Goal: Task Accomplishment & Management: Manage account settings

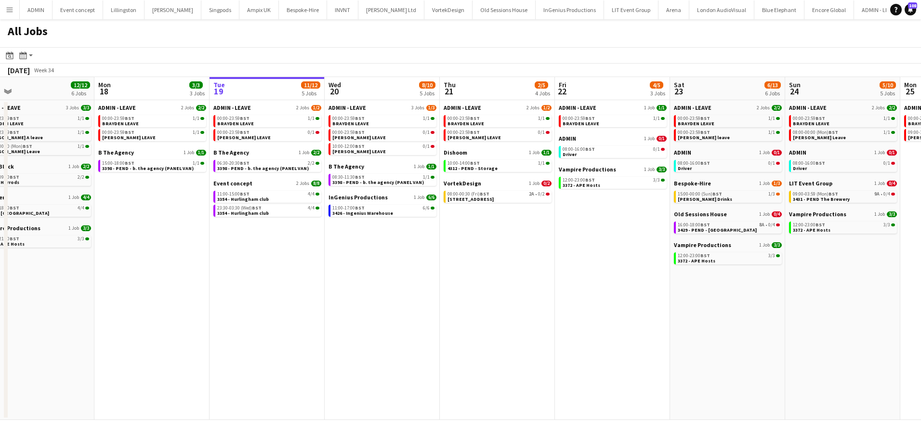
scroll to position [0, 246]
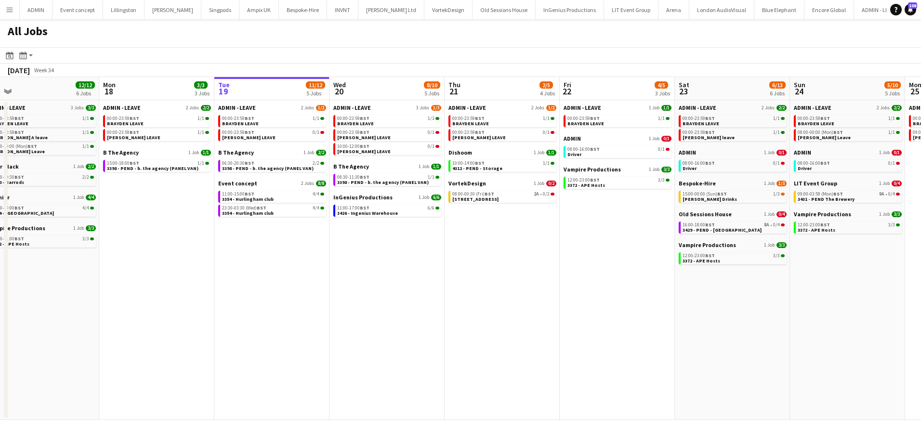
drag, startPoint x: 158, startPoint y: 290, endPoint x: 275, endPoint y: 293, distance: 116.7
click at [275, 293] on app-calendar-viewport "Fri 15 31/31 9 Jobs Sat 16 14/14 4 Jobs Sun 17 12/12 6 Jobs Mon 18 3/3 3 Jobs T…" at bounding box center [460, 248] width 921 height 343
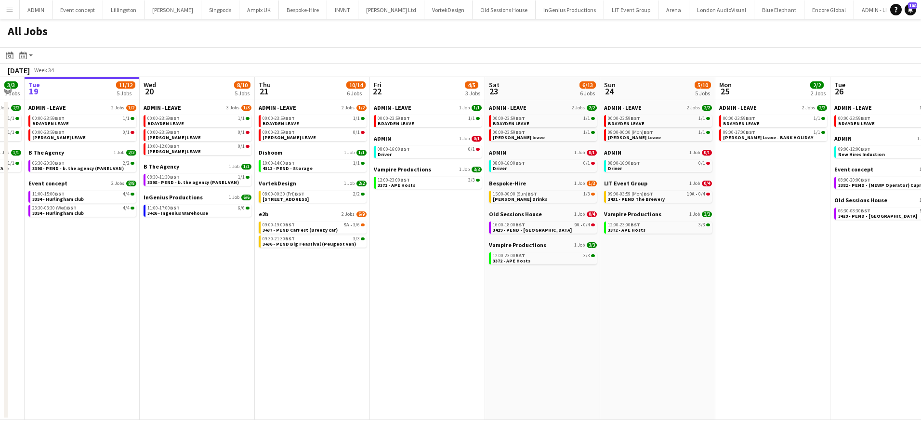
scroll to position [0, 269]
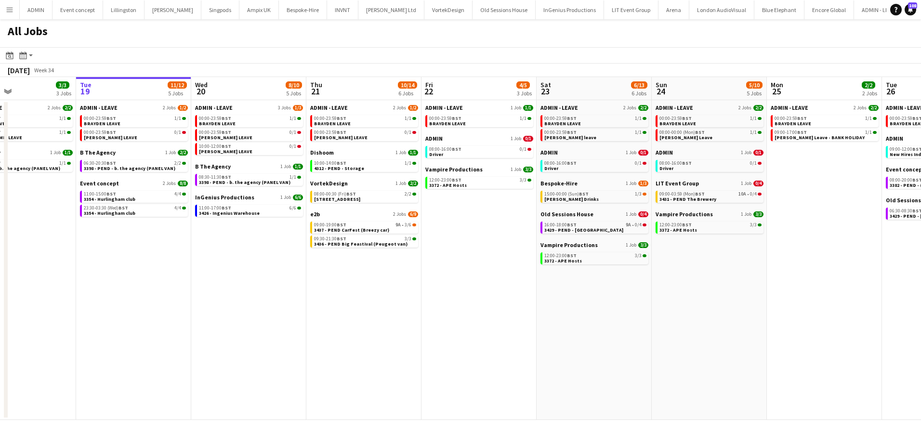
click at [226, 307] on app-all-jobs "All Jobs Date picker AUG 2025 AUG 2025 Monday M Tuesday T Wednesday W Thursday …" at bounding box center [460, 219] width 921 height 401
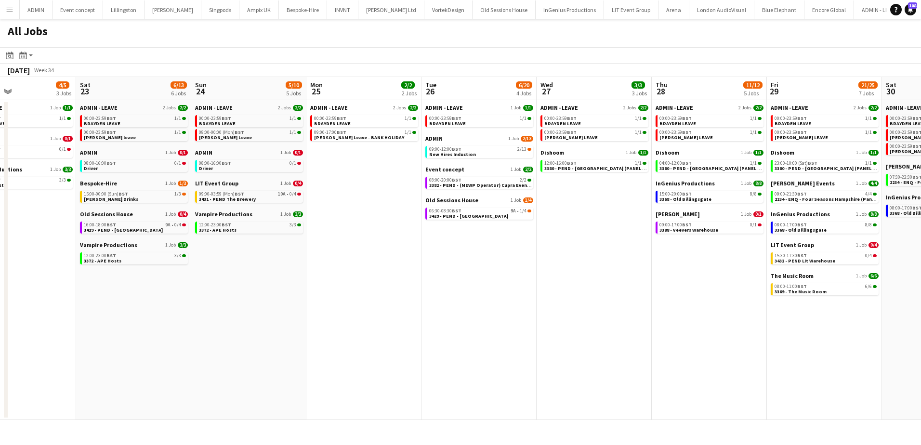
drag, startPoint x: 768, startPoint y: 349, endPoint x: 312, endPoint y: 352, distance: 455.9
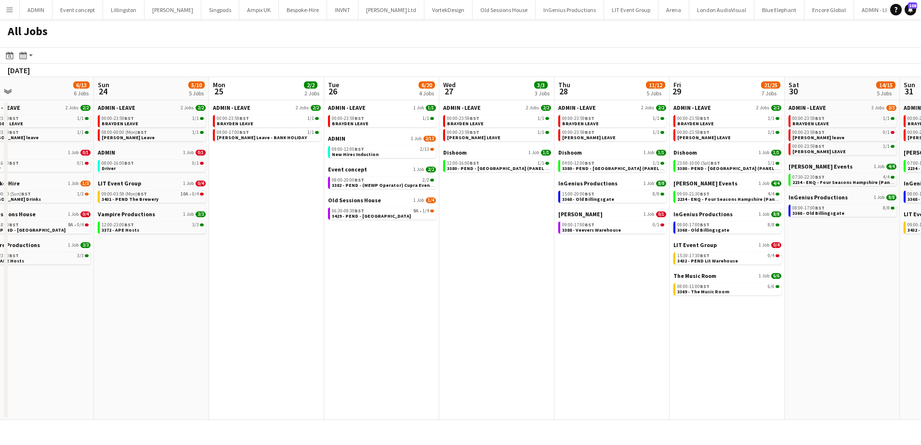
drag, startPoint x: 482, startPoint y: 365, endPoint x: 152, endPoint y: 345, distance: 330.7
click at [152, 345] on app-calendar-viewport "Wed 20 8/10 5 Jobs Thu 21 10/14 6 Jobs Fri 22 4/5 3 Jobs Sat 23 6/13 6 Jobs Sun…" at bounding box center [460, 248] width 921 height 343
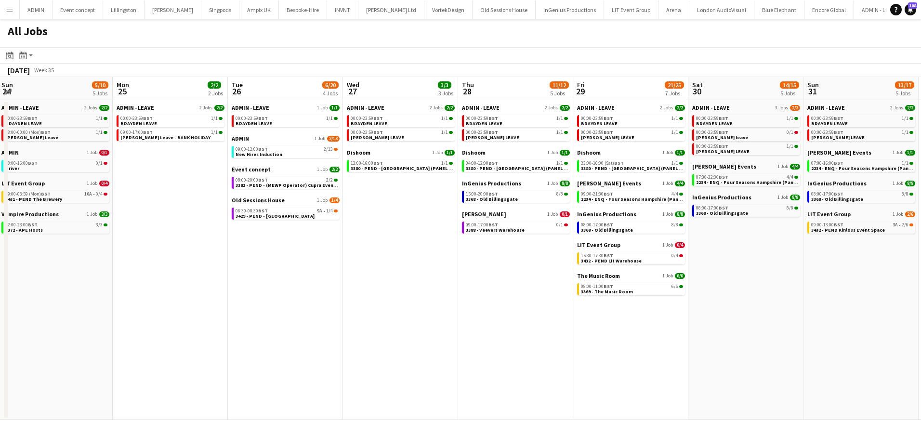
click at [178, 354] on app-all-jobs "All Jobs Date picker AUG 2025 AUG 2025 Monday M Tuesday T Wednesday W Thursday …" at bounding box center [460, 219] width 921 height 401
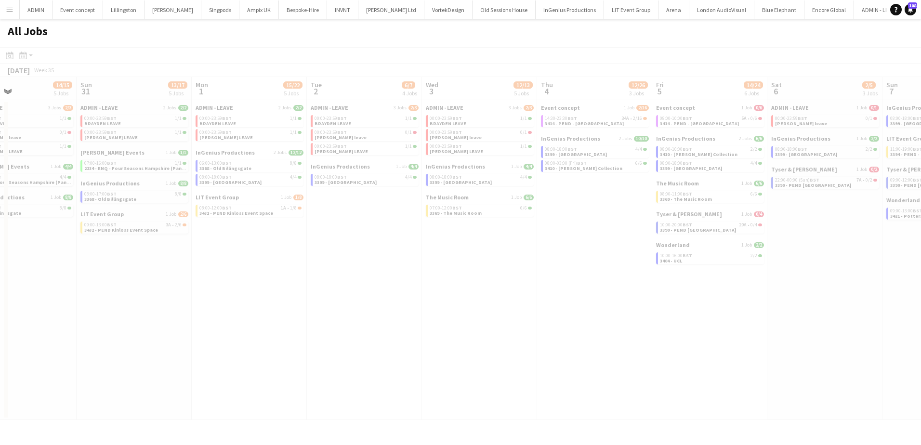
drag, startPoint x: 516, startPoint y: 353, endPoint x: 13, endPoint y: 340, distance: 503.3
click at [0, 340] on html "Menu Boards Boards Boards All jobs Status Workforce Workforce My Workforce Recr…" at bounding box center [460, 222] width 921 height 445
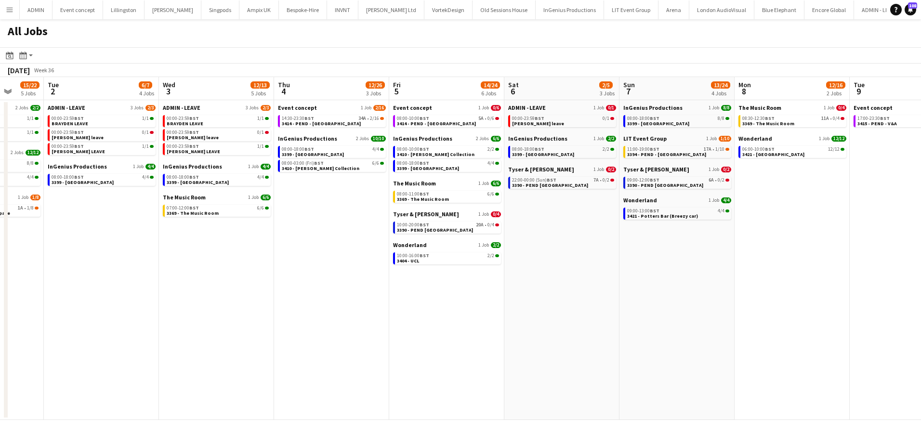
drag, startPoint x: 249, startPoint y: 346, endPoint x: -376, endPoint y: 319, distance: 626.1
click at [0, 319] on html "Menu Boards Boards Boards All jobs Status Workforce Workforce My Workforce Recr…" at bounding box center [460, 222] width 921 height 445
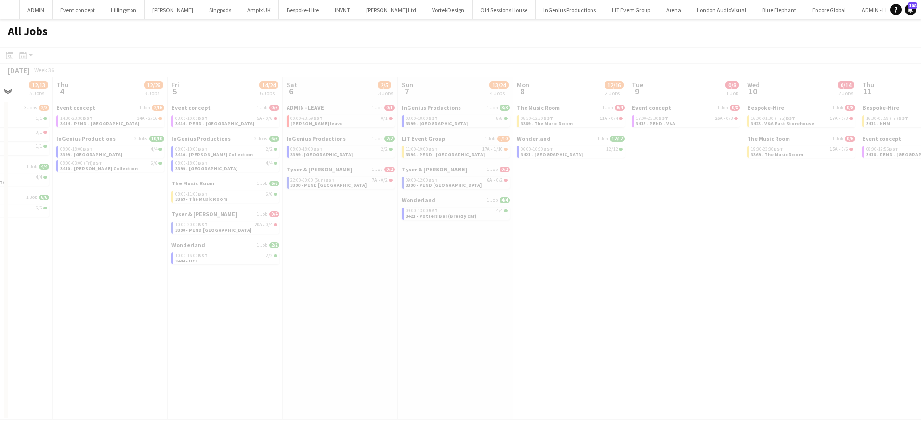
drag, startPoint x: 437, startPoint y: 334, endPoint x: 96, endPoint y: 317, distance: 341.6
click at [57, 317] on app-all-jobs "All Jobs Date picker AUG 2025 AUG 2025 Monday M Tuesday T Wednesday W Thursday …" at bounding box center [460, 219] width 921 height 401
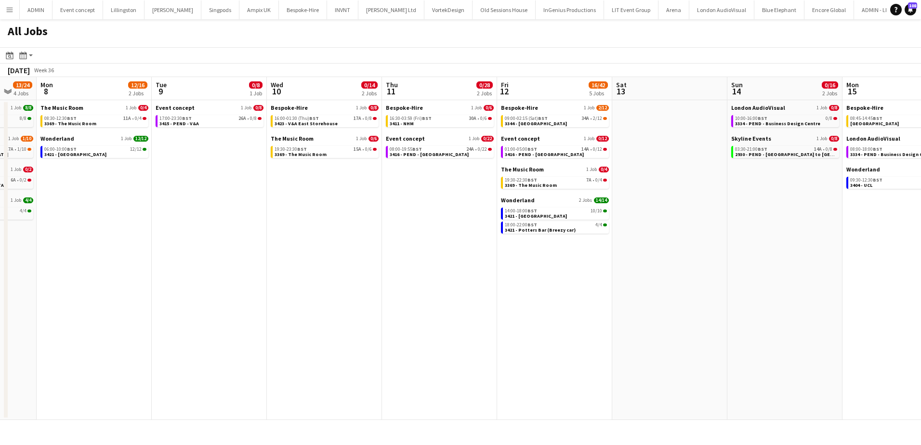
scroll to position [0, 313]
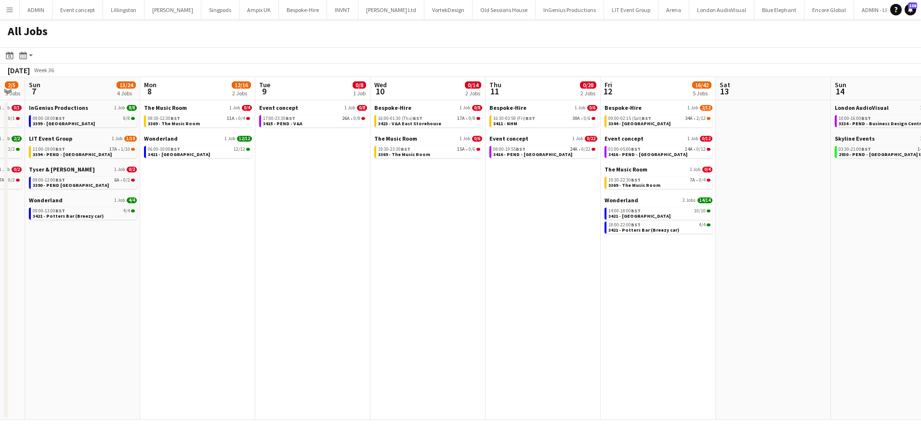
click at [174, 313] on app-all-jobs "All Jobs Date picker AUG 2025 AUG 2025 Monday M Tuesday T Wednesday W Thursday …" at bounding box center [460, 219] width 921 height 401
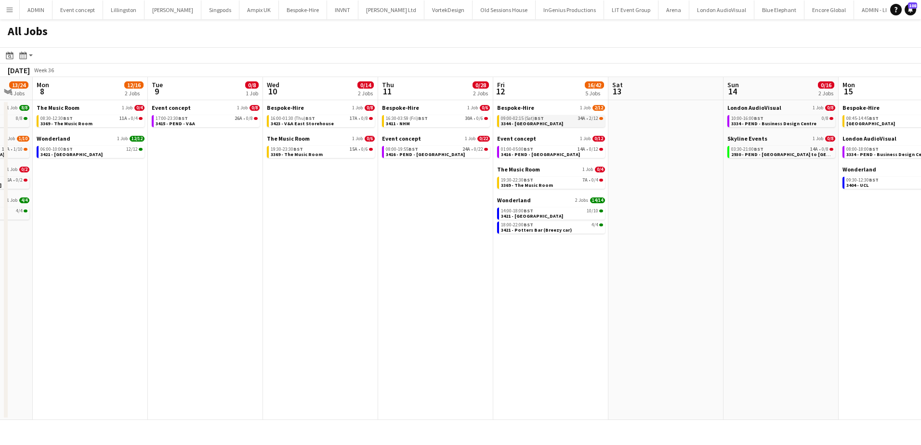
click at [543, 123] on link "09:00-02:15 (Sat) BST 34A • 2/12 3344 - Guild Hall" at bounding box center [552, 120] width 102 height 11
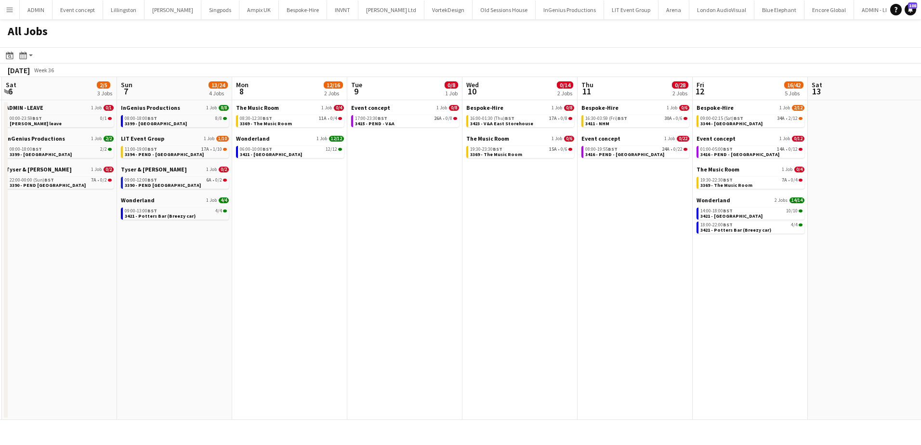
drag, startPoint x: 261, startPoint y: 338, endPoint x: 733, endPoint y: 321, distance: 472.1
click at [733, 321] on app-calendar-viewport "Thu 4 12/26 3 Jobs Fri 5 14/24 6 Jobs Sat 6 2/5 3 Jobs Sun 7 13/24 4 Jobs Mon 8…" at bounding box center [460, 248] width 921 height 343
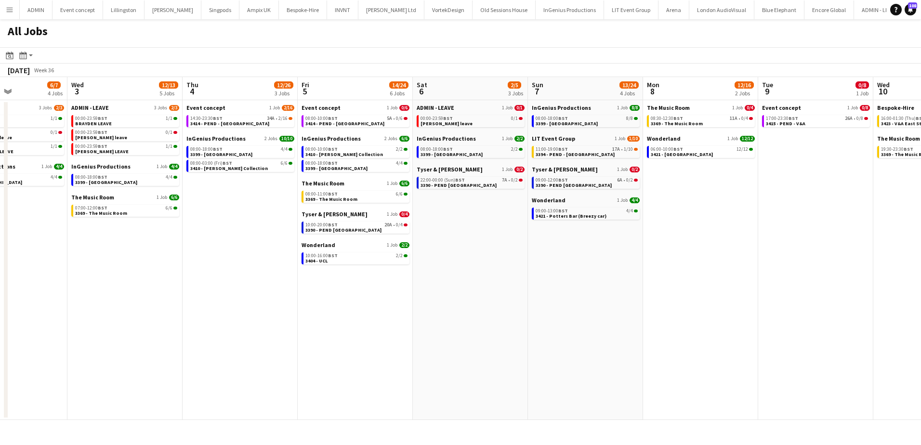
scroll to position [0, 279]
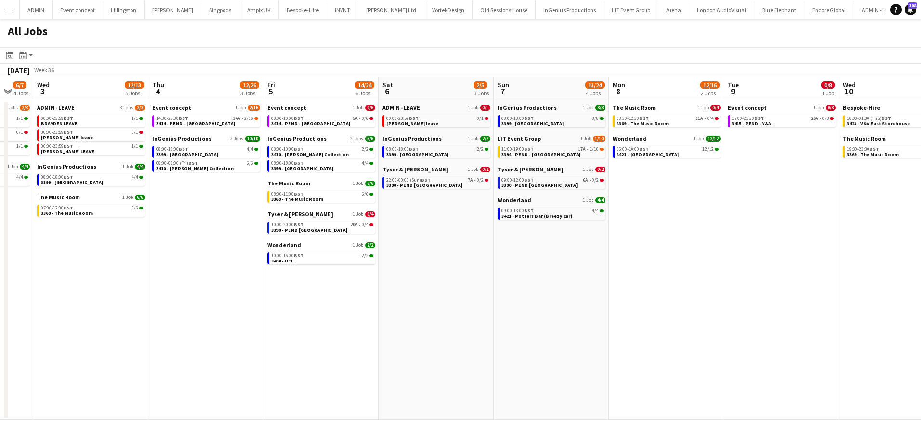
drag, startPoint x: 488, startPoint y: 322, endPoint x: 402, endPoint y: 315, distance: 86.1
click at [403, 316] on app-calendar-viewport "Sun 31 13/17 5 Jobs Mon 1 15/22 5 Jobs Tue 2 6/7 4 Jobs Wed 3 12/13 5 Jobs Thu …" at bounding box center [460, 248] width 921 height 343
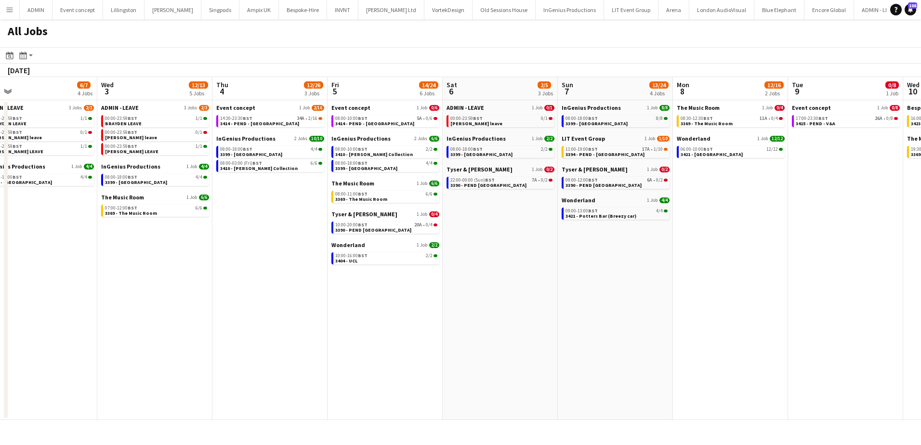
drag, startPoint x: 162, startPoint y: 277, endPoint x: 777, endPoint y: 273, distance: 614.9
click at [783, 274] on app-calendar-viewport "Sun 31 13/17 5 Jobs Mon 1 15/22 5 Jobs Tue 2 6/7 4 Jobs Wed 3 12/13 5 Jobs Thu …" at bounding box center [460, 248] width 921 height 343
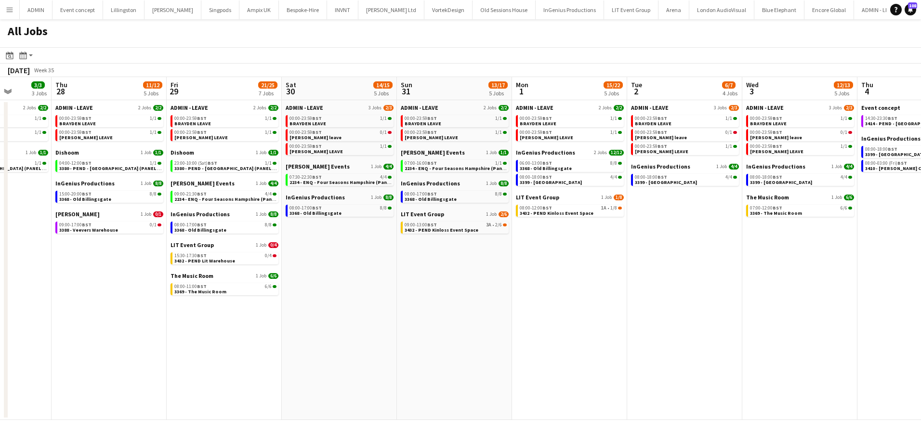
drag, startPoint x: 354, startPoint y: 300, endPoint x: 572, endPoint y: 297, distance: 217.8
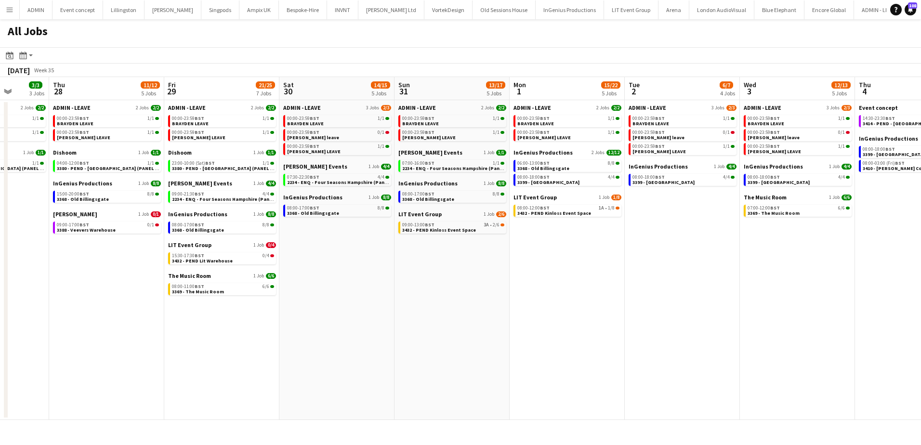
click at [634, 291] on app-calendar-viewport "Tue 26 6/20 4 Jobs Wed 27 3/3 3 Jobs Thu 28 11/12 5 Jobs Fri 29 21/25 7 Jobs Sa…" at bounding box center [460, 248] width 921 height 343
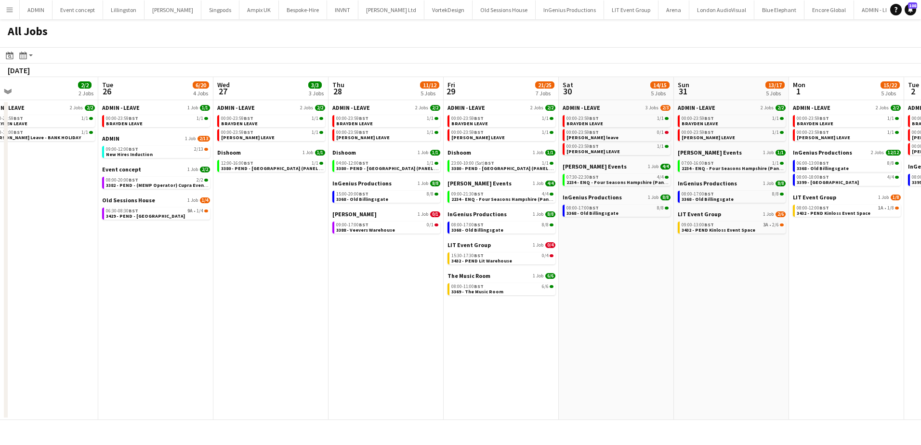
drag, startPoint x: 76, startPoint y: 323, endPoint x: 719, endPoint y: 306, distance: 642.6
click at [714, 307] on app-calendar-viewport "Sat 23 6/13 6 Jobs Sun 24 5/10 5 Jobs Mon 25 2/2 2 Jobs Tue 26 6/20 4 Jobs Wed …" at bounding box center [460, 248] width 921 height 343
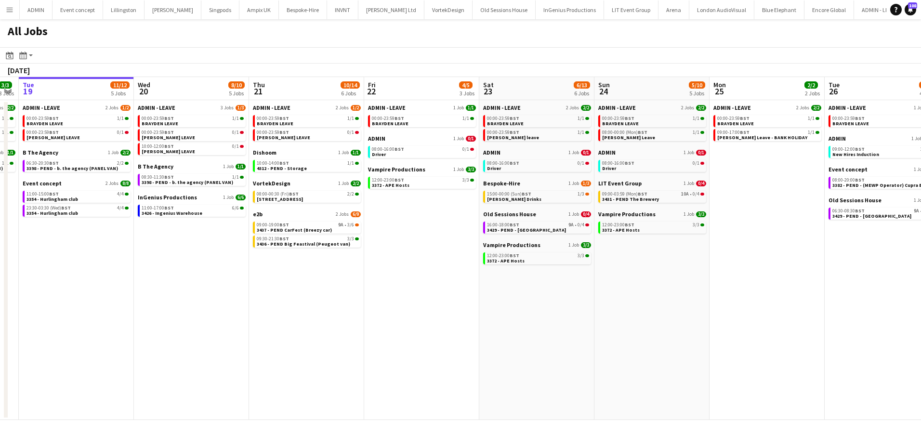
drag, startPoint x: 457, startPoint y: 316, endPoint x: 952, endPoint y: 308, distance: 495.4
click at [921, 308] on html "Menu Boards Boards Boards All jobs Status Workforce Workforce My Workforce Recr…" at bounding box center [460, 222] width 921 height 445
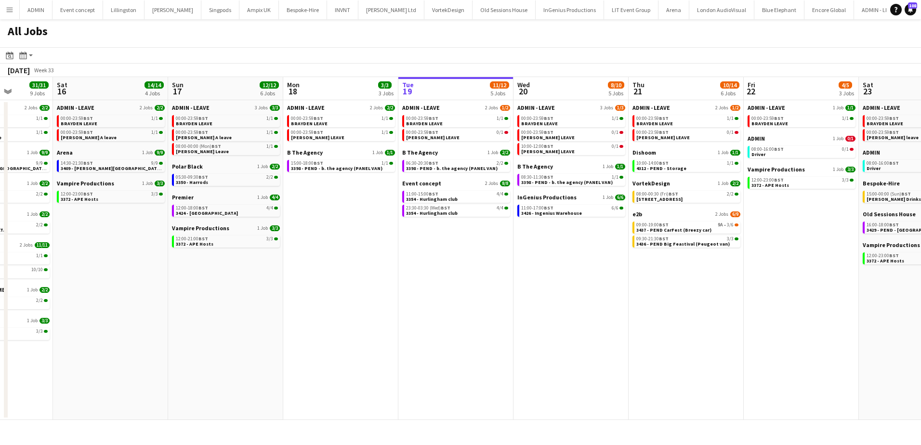
click at [812, 314] on app-all-jobs "All Jobs Date picker AUG 2025 AUG 2025 Monday M Tuesday T Wednesday W Thursday …" at bounding box center [460, 219] width 921 height 401
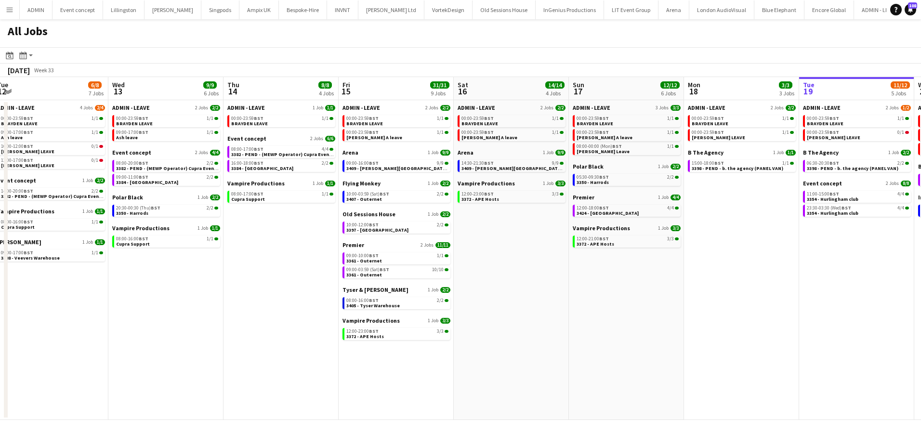
drag, startPoint x: 528, startPoint y: 316, endPoint x: 806, endPoint y: 315, distance: 278.1
click at [893, 312] on app-calendar-viewport "Sun 10 20/20 4 Jobs Mon 11 24/24 10 Jobs Tue 12 6/8 7 Jobs Wed 13 9/9 6 Jobs Th…" at bounding box center [460, 248] width 921 height 343
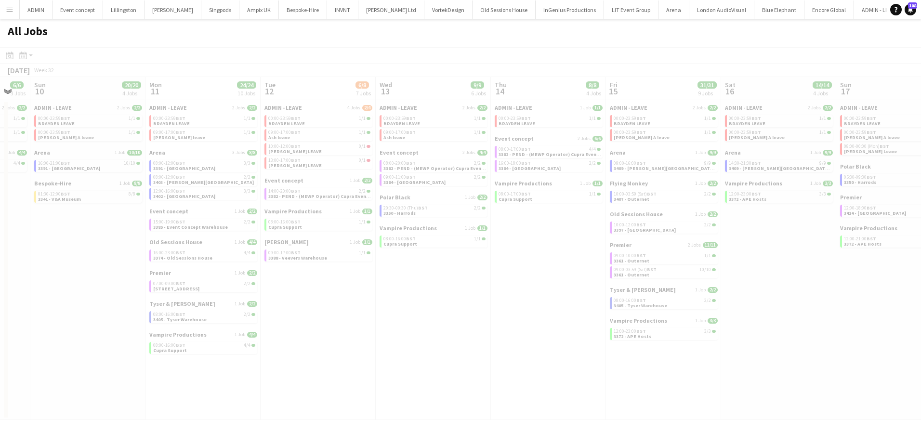
scroll to position [0, 262]
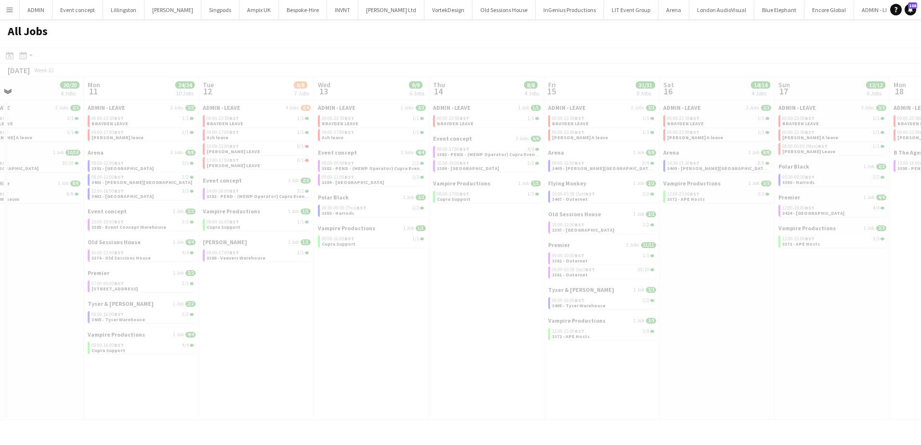
drag, startPoint x: 312, startPoint y: 327, endPoint x: 532, endPoint y: 328, distance: 220.2
click at [532, 328] on app-all-jobs "All Jobs Date picker AUG 2025 AUG 2025 Monday M Tuesday T Wednesday W Thursday …" at bounding box center [460, 219] width 921 height 401
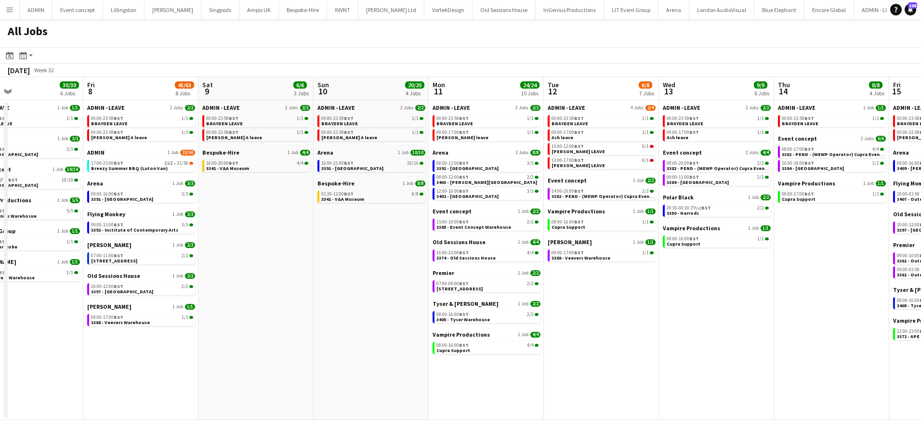
scroll to position [0, 259]
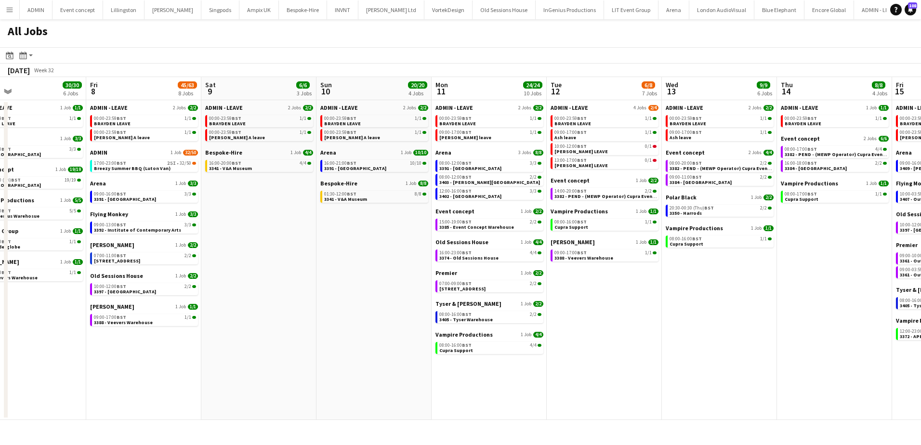
drag, startPoint x: 256, startPoint y: 326, endPoint x: 604, endPoint y: 336, distance: 348.1
click at [604, 336] on app-calendar-viewport "Tue 5 6/6 3 Jobs Wed 6 22/22 5 Jobs Thu 7 30/30 6 Jobs Fri 8 45/63 8 Jobs Sat 9…" at bounding box center [460, 248] width 921 height 343
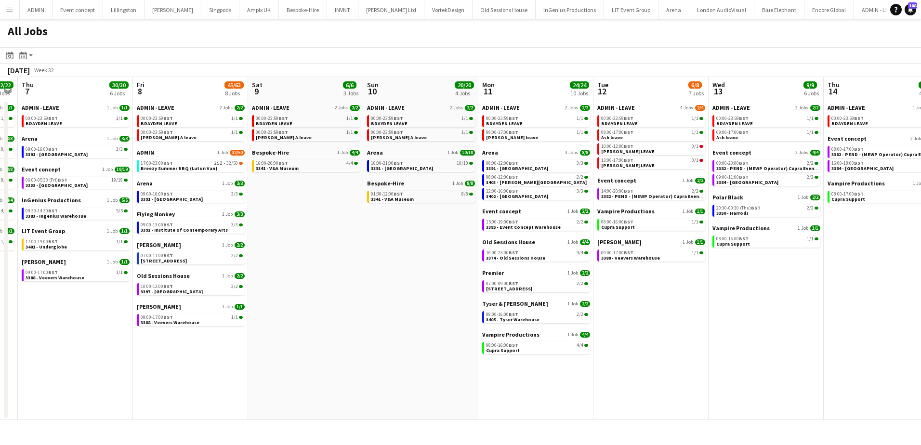
scroll to position [0, 299]
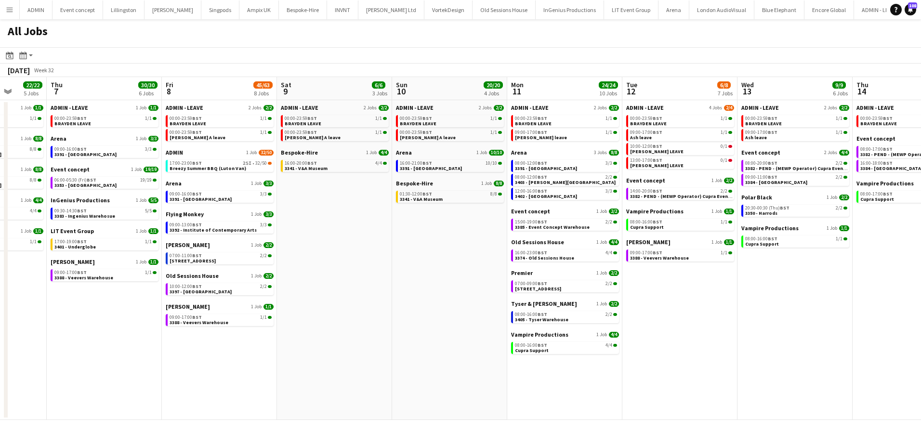
drag, startPoint x: 374, startPoint y: 307, endPoint x: 450, endPoint y: 307, distance: 75.7
click at [457, 307] on app-calendar-viewport "Mon 4 5/6 4 Jobs Tue 5 6/6 3 Jobs Wed 6 22/22 5 Jobs Thu 7 30/30 6 Jobs Fri 8 4…" at bounding box center [460, 248] width 921 height 343
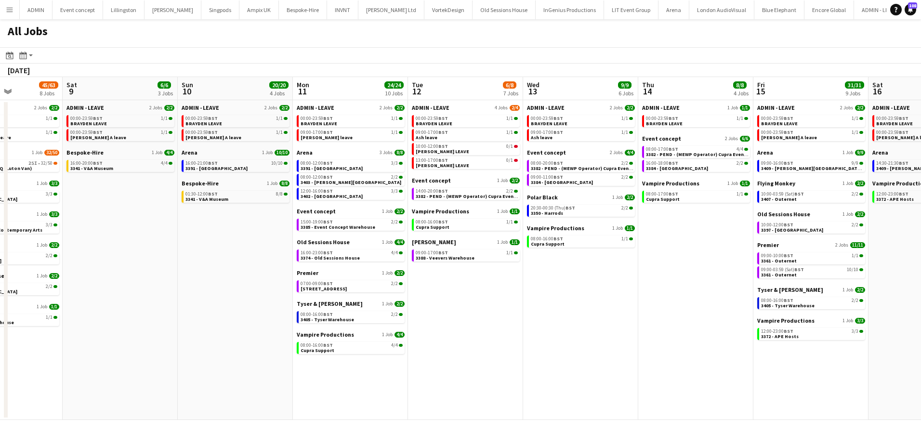
drag, startPoint x: 706, startPoint y: 324, endPoint x: 21, endPoint y: 308, distance: 685.4
click at [21, 308] on app-calendar-viewport "Tue 5 6/6 3 Jobs Wed 6 22/22 5 Jobs Thu 7 30/30 6 Jobs Fri 8 45/63 8 Jobs Sat 9…" at bounding box center [460, 248] width 921 height 343
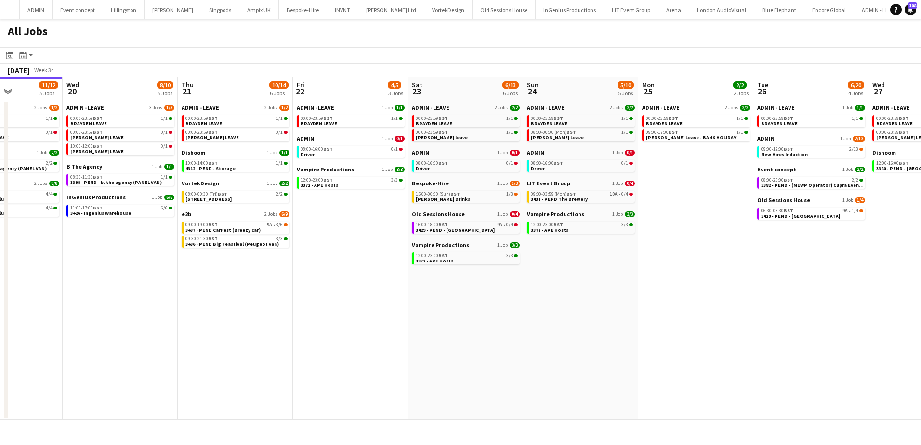
drag, startPoint x: 700, startPoint y: 350, endPoint x: -56, endPoint y: 319, distance: 756.8
click at [0, 319] on html "Menu Boards Boards Boards All jobs Status Workforce Workforce My Workforce Recr…" at bounding box center [460, 222] width 921 height 445
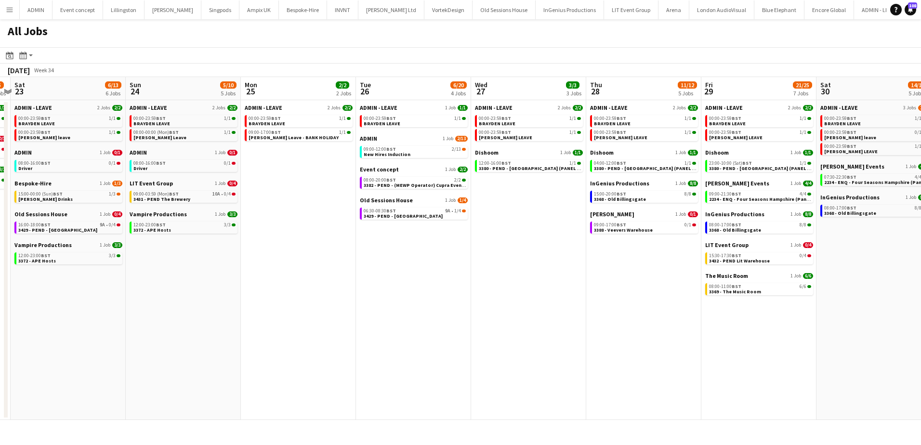
drag, startPoint x: 353, startPoint y: 320, endPoint x: 279, endPoint y: 318, distance: 74.2
click at [227, 318] on app-calendar-viewport "Wed 20 8/10 5 Jobs Thu 21 10/14 6 Jobs Fri 22 4/5 3 Jobs Sat 23 6/13 6 Jobs Sun…" at bounding box center [460, 248] width 921 height 343
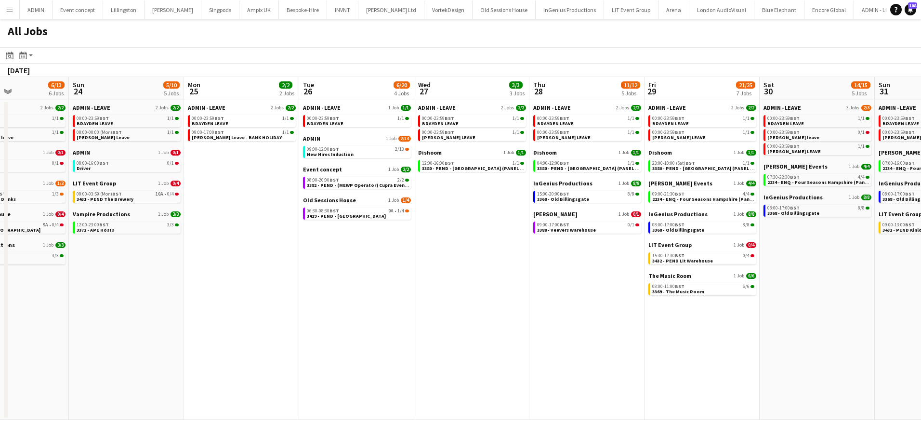
drag, startPoint x: 446, startPoint y: 328, endPoint x: 252, endPoint y: 324, distance: 194.2
click at [257, 324] on app-calendar-viewport "Wed 20 8/10 5 Jobs Thu 21 10/14 6 Jobs Fri 22 4/5 3 Jobs Sat 23 6/13 6 Jobs Sun…" at bounding box center [460, 248] width 921 height 343
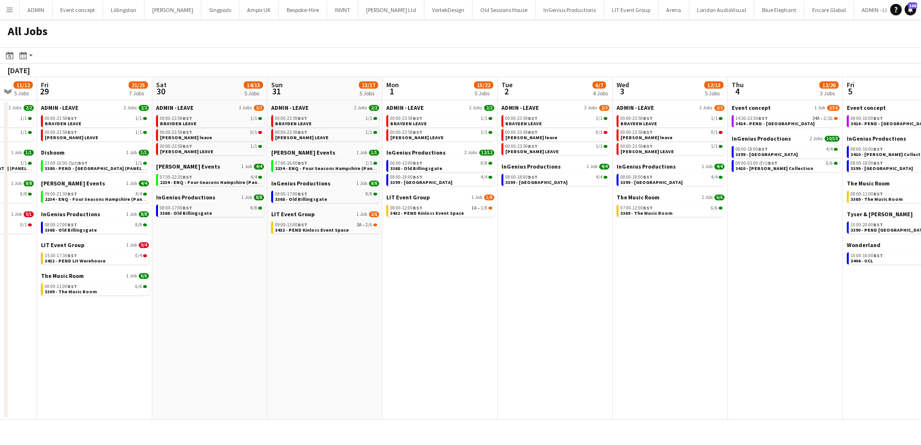
drag, startPoint x: 570, startPoint y: 332, endPoint x: 80, endPoint y: 322, distance: 490.2
click at [53, 323] on app-calendar-viewport "Tue 26 6/20 4 Jobs Wed 27 3/3 3 Jobs Thu 28 11/12 5 Jobs Fri 29 21/25 7 Jobs Sa…" at bounding box center [460, 248] width 921 height 343
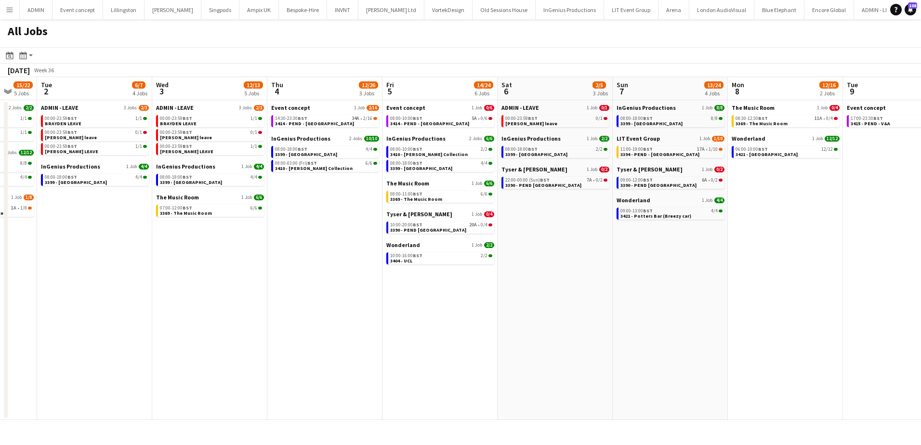
scroll to position [0, 309]
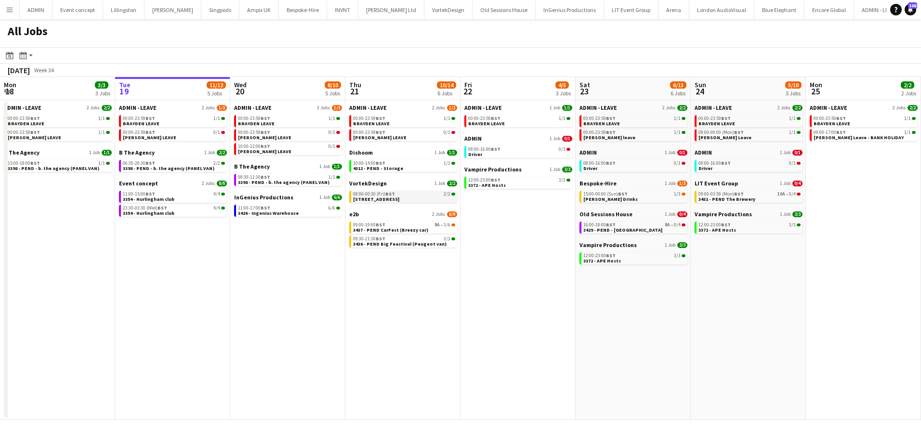
click at [375, 199] on span "[STREET_ADDRESS]" at bounding box center [376, 199] width 46 height 6
click at [426, 228] on link "09:00-19:00 BST 9A • 3/6 3437 - PEND CarFest (Breezy car)" at bounding box center [404, 227] width 102 height 11
click at [353, 222] on link "09:00-19:00 BST 9A • 3/6 3437 - PEND CarFest (Breezy car)" at bounding box center [404, 227] width 102 height 11
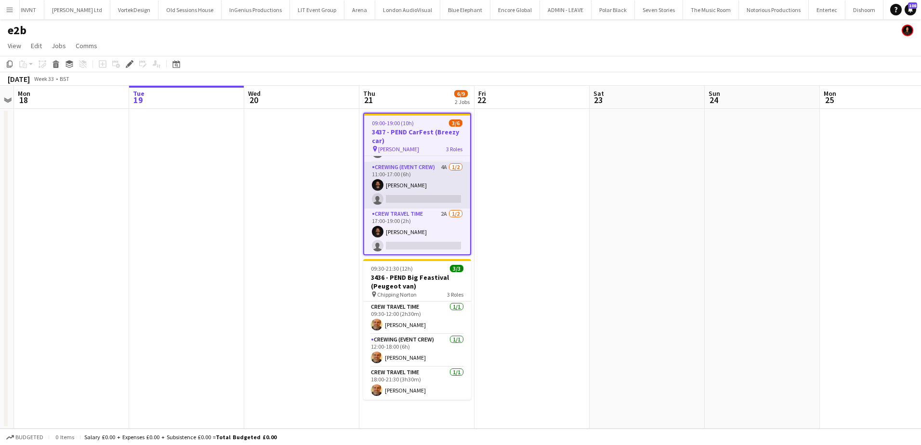
scroll to position [42, 0]
click at [417, 197] on app-card-role "Crewing (Event Crew) 4A 1/2 11:00-17:00 (6h) Christopher Ames single-neutral-ac…" at bounding box center [417, 184] width 106 height 47
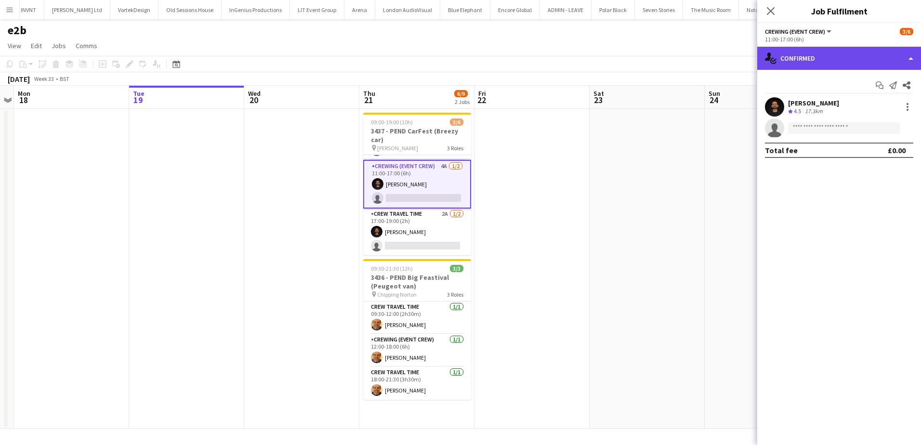
click at [834, 69] on div "single-neutral-actions-check-2 Confirmed" at bounding box center [840, 58] width 164 height 23
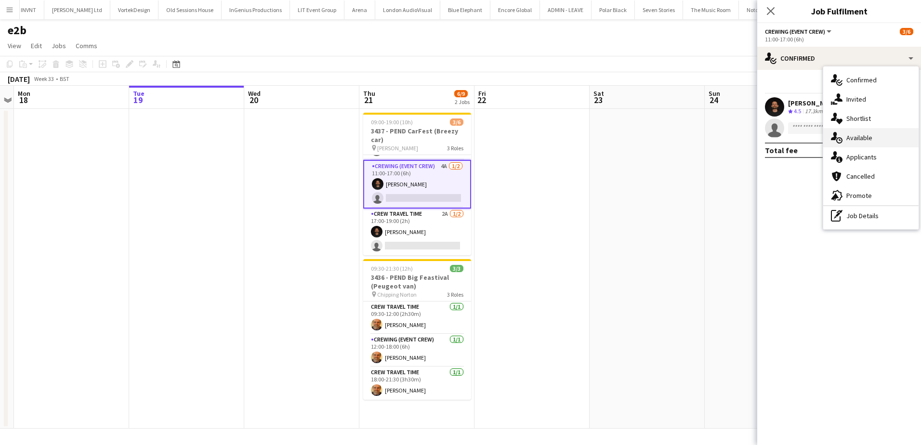
click at [859, 134] on div "single-neutral-actions-upload Available" at bounding box center [871, 137] width 95 height 19
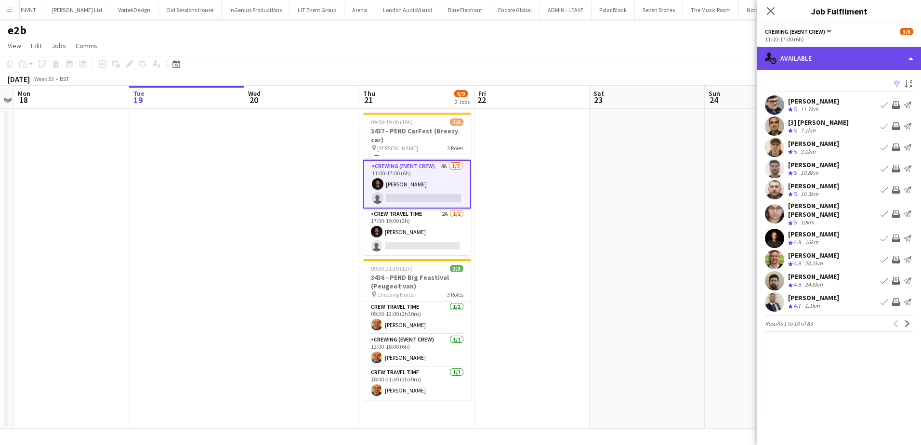
click at [849, 65] on div "single-neutral-actions-upload Available" at bounding box center [840, 58] width 164 height 23
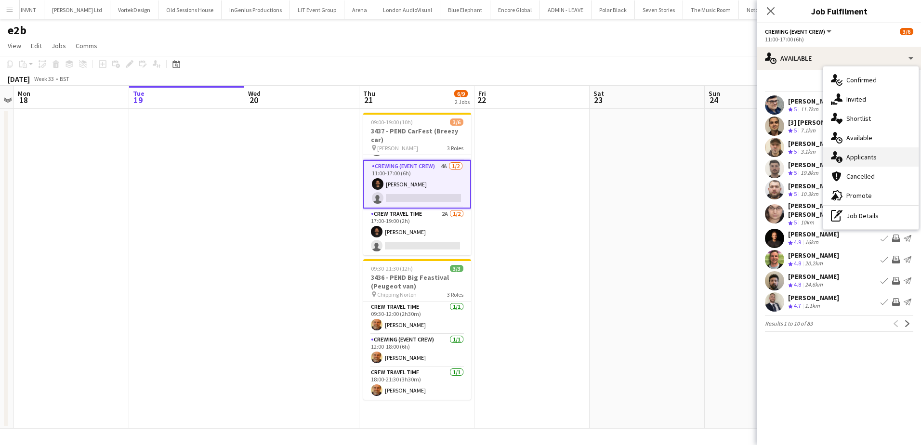
click at [870, 155] on div "single-neutral-actions-information Applicants" at bounding box center [871, 156] width 95 height 19
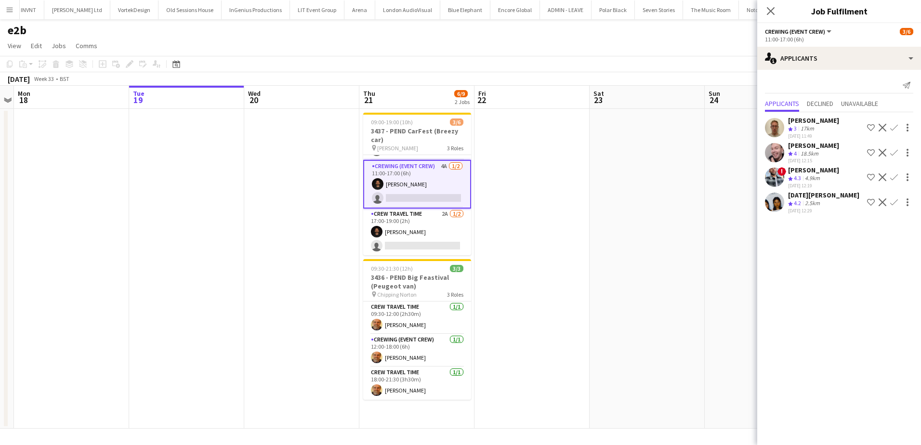
click at [643, 203] on app-date-cell at bounding box center [647, 269] width 115 height 320
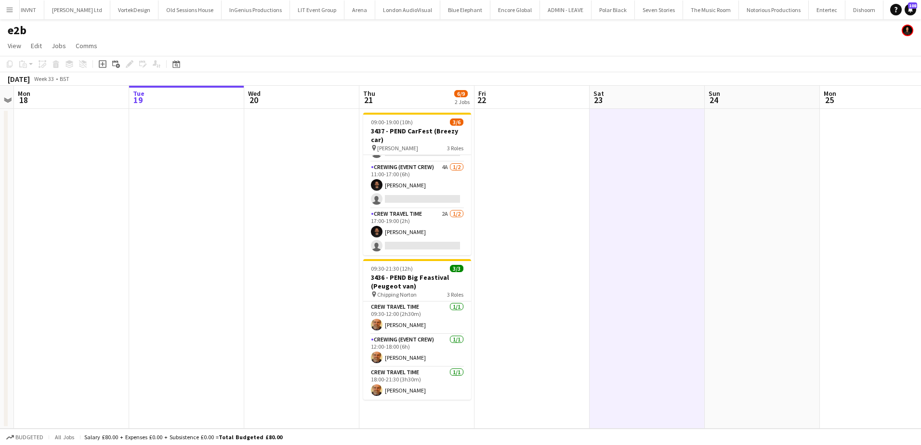
scroll to position [40, 0]
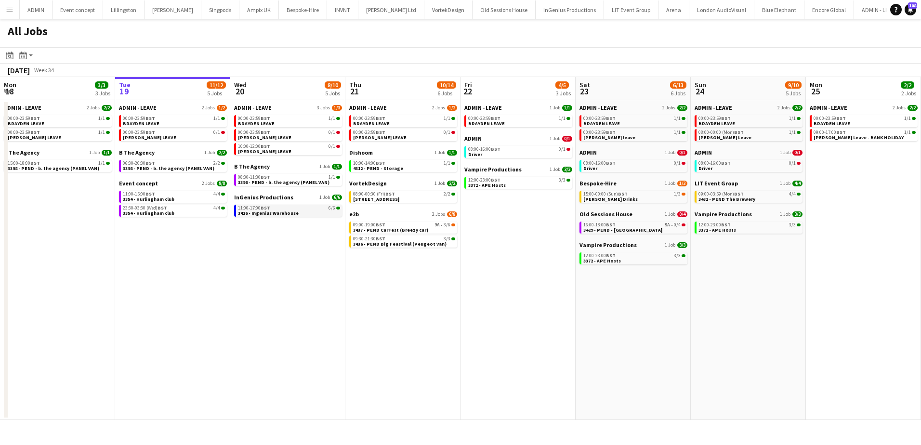
click at [293, 215] on span "3426 - Ingenius Warehouse" at bounding box center [268, 213] width 61 height 6
click at [421, 242] on span "3436 - PEND Big Feastival (Peugeot van)" at bounding box center [399, 244] width 93 height 6
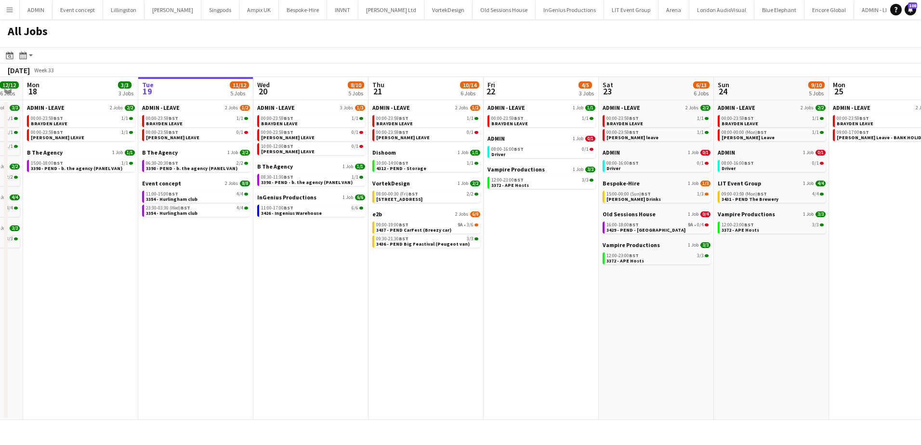
drag, startPoint x: 309, startPoint y: 247, endPoint x: 333, endPoint y: 248, distance: 24.1
click at [333, 248] on app-calendar-viewport "Sat 16 14/14 4 Jobs Sun 17 12/12 6 Jobs Mon 18 3/3 3 Jobs Tue 19 11/12 5 Jobs W…" at bounding box center [460, 248] width 921 height 343
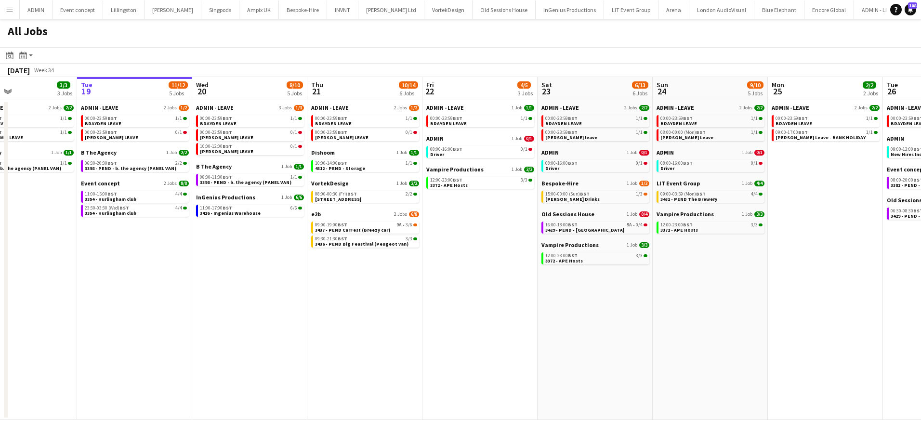
scroll to position [0, 267]
drag, startPoint x: 529, startPoint y: 265, endPoint x: 468, endPoint y: 297, distance: 69.2
click at [468, 297] on app-calendar-viewport "Sat 16 14/14 4 Jobs Sun 17 12/12 6 Jobs Mon 18 3/3 3 Jobs Tue 19 11/12 5 Jobs W…" at bounding box center [460, 248] width 921 height 343
click at [171, 288] on app-date-cell "ADMIN - LEAVE 2 Jobs 1/2 00:00-23:59 BST 1/1 BRAYDEN LEAVE 00:00-23:59 BST 0/1 …" at bounding box center [135, 260] width 115 height 320
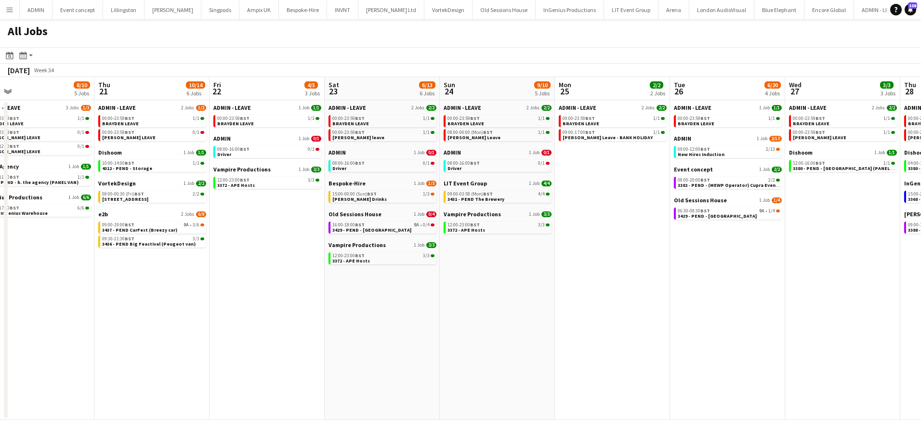
scroll to position [0, 382]
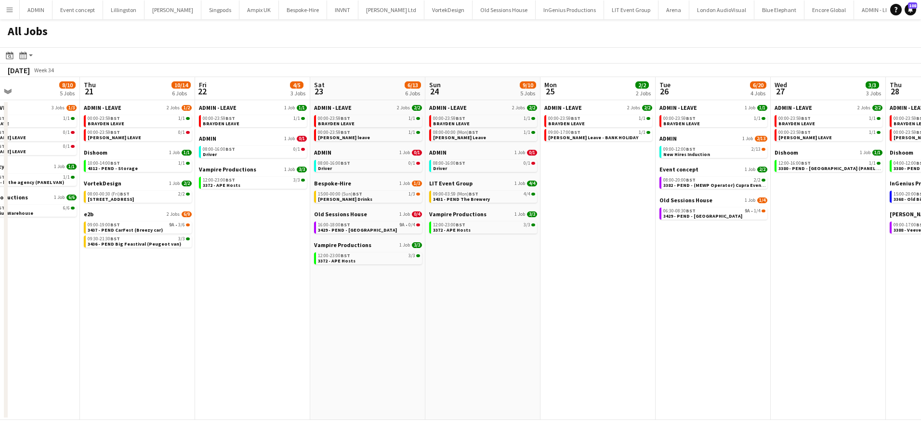
drag, startPoint x: 767, startPoint y: 277, endPoint x: 528, endPoint y: 256, distance: 239.9
click at [538, 256] on app-calendar-viewport "Sun 17 12/12 6 Jobs Mon 18 3/3 3 Jobs Tue 19 11/12 5 Jobs Wed 20 8/10 5 Jobs Th…" at bounding box center [460, 248] width 921 height 343
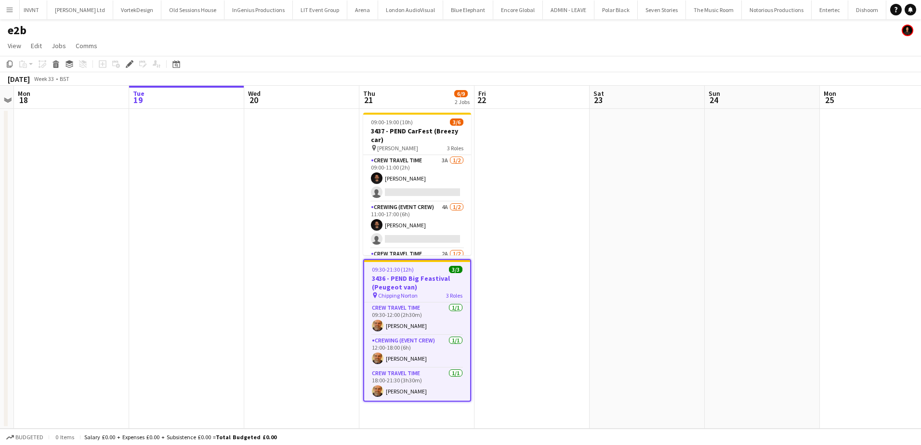
scroll to position [0, 314]
